Goal: Browse casually: Explore the website without a specific task or goal

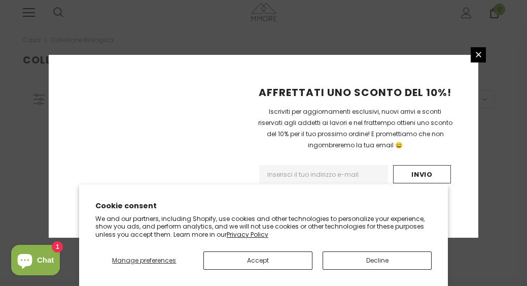
scroll to position [306, 0]
